Goal: Transaction & Acquisition: Book appointment/travel/reservation

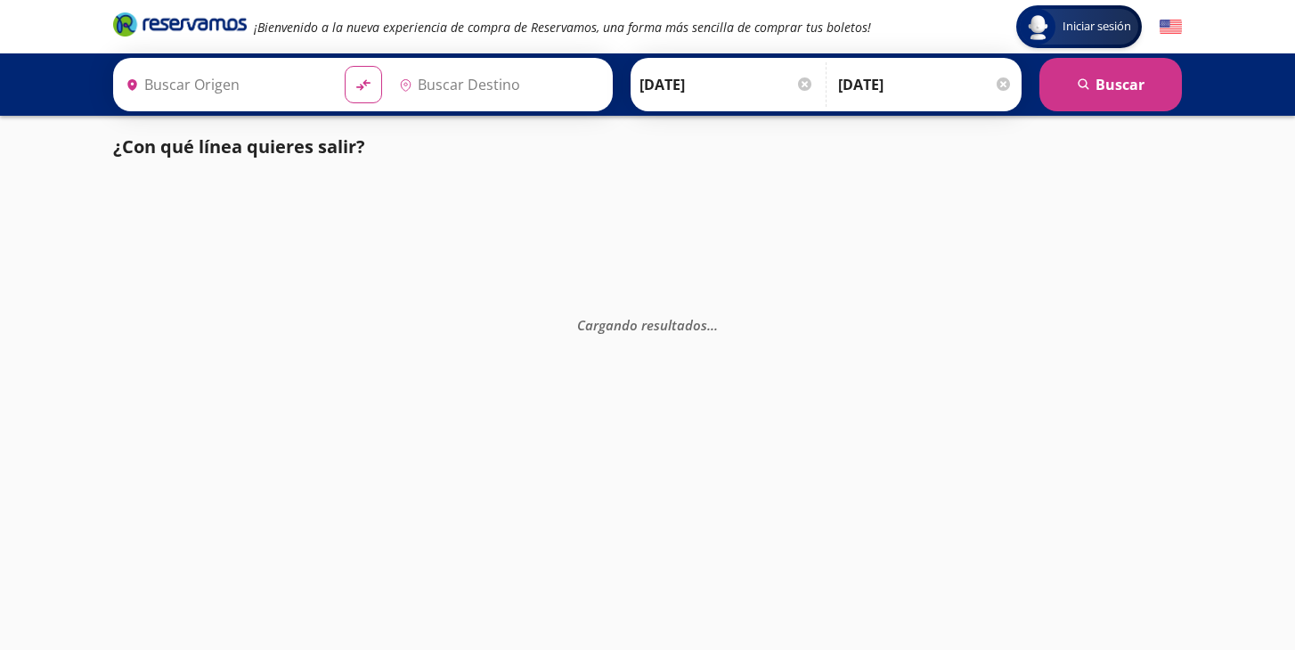
type input "[GEOGRAPHIC_DATA], [GEOGRAPHIC_DATA]"
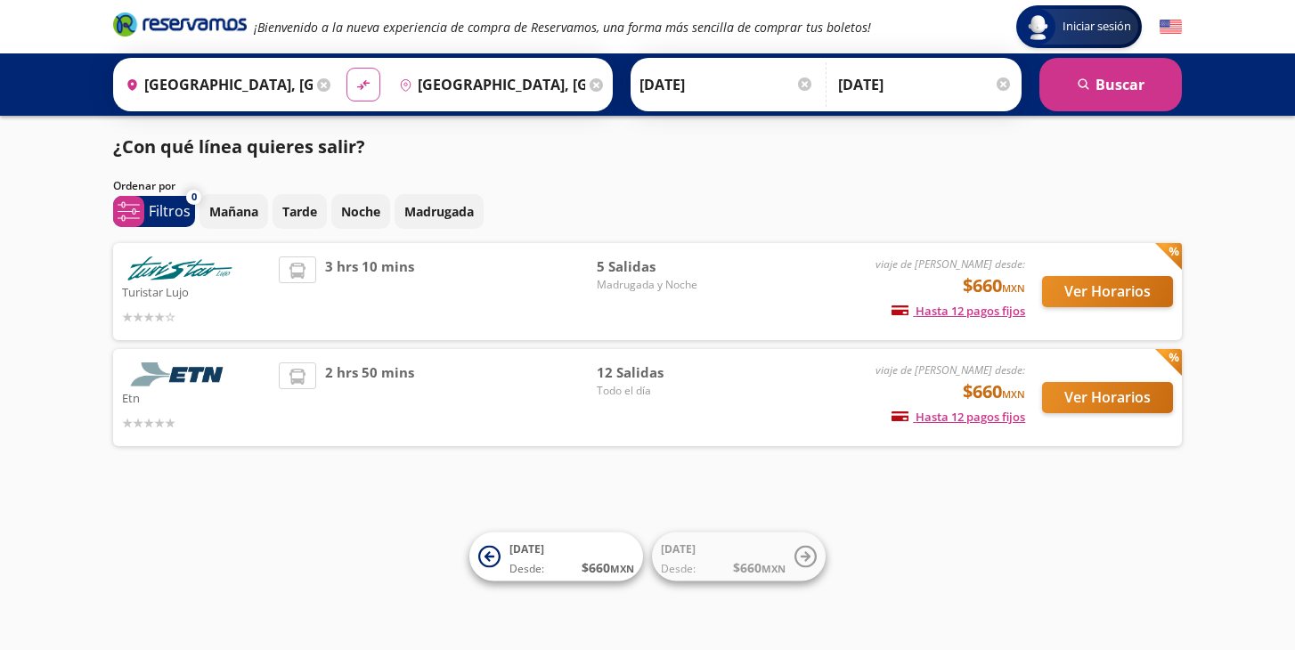
click at [367, 85] on icon "material-symbols:compare-arrows-rounded" at bounding box center [363, 85] width 16 height 17
type input "[GEOGRAPHIC_DATA], [GEOGRAPHIC_DATA]"
click at [367, 85] on icon "material-symbols:compare-arrows-rounded" at bounding box center [363, 85] width 16 height 17
type input "[GEOGRAPHIC_DATA], [GEOGRAPHIC_DATA]"
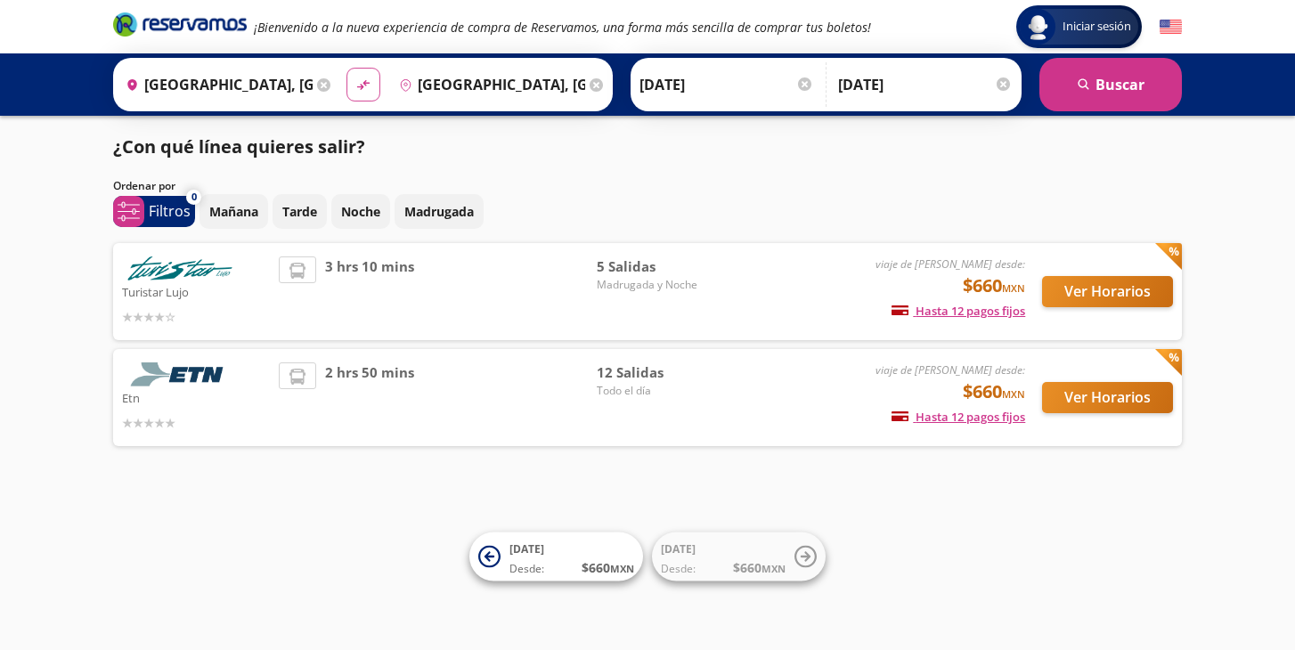
type input "[GEOGRAPHIC_DATA], [GEOGRAPHIC_DATA]"
click at [355, 174] on div "¿Con qué línea quieres salir? Ordenar por 0 system-uicons:filtering Filtros che…" at bounding box center [647, 294] width 1086 height 321
